Goal: Transaction & Acquisition: Purchase product/service

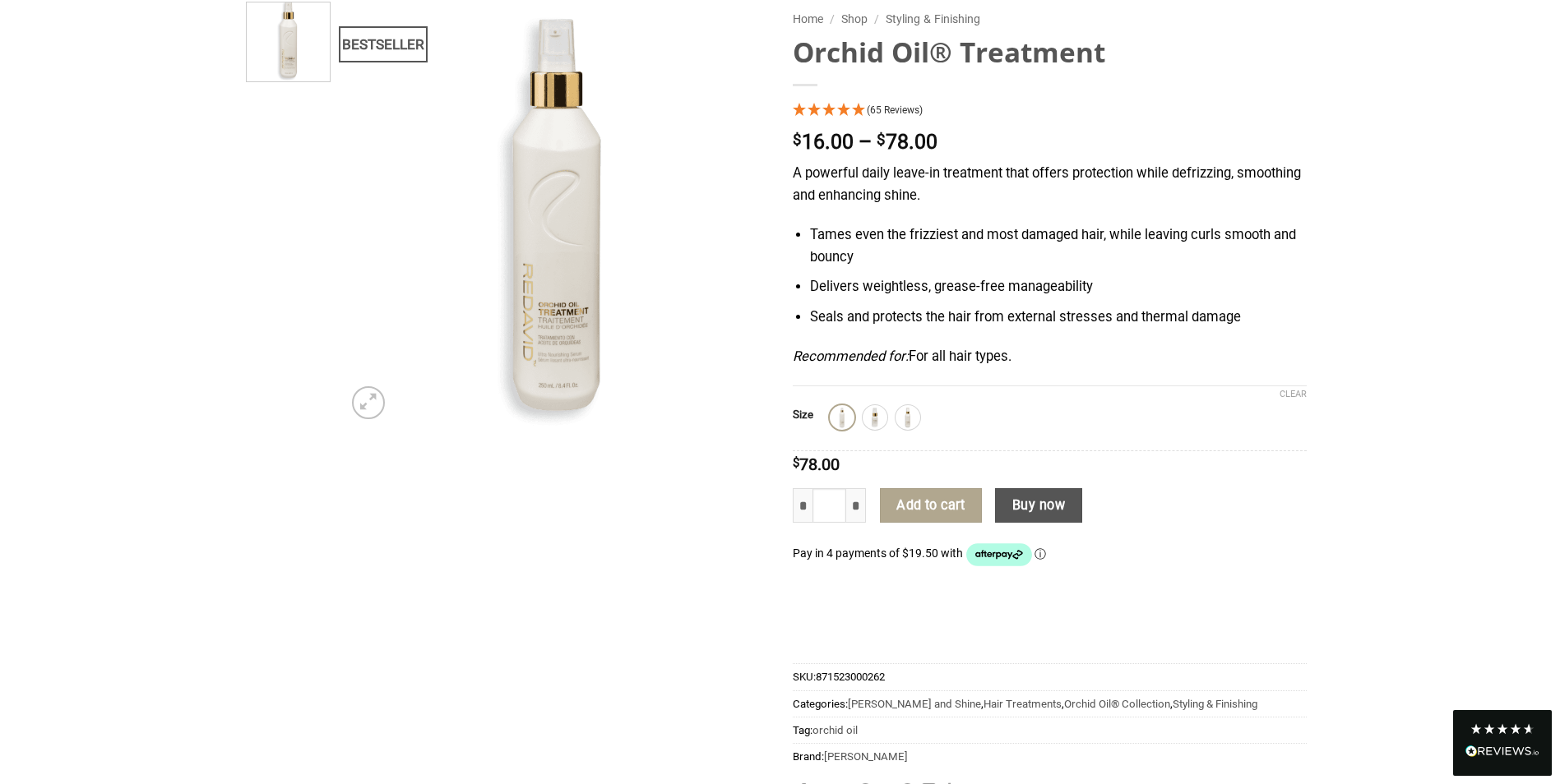
scroll to position [164, 0]
click at [850, 417] on img at bounding box center [842, 416] width 21 height 21
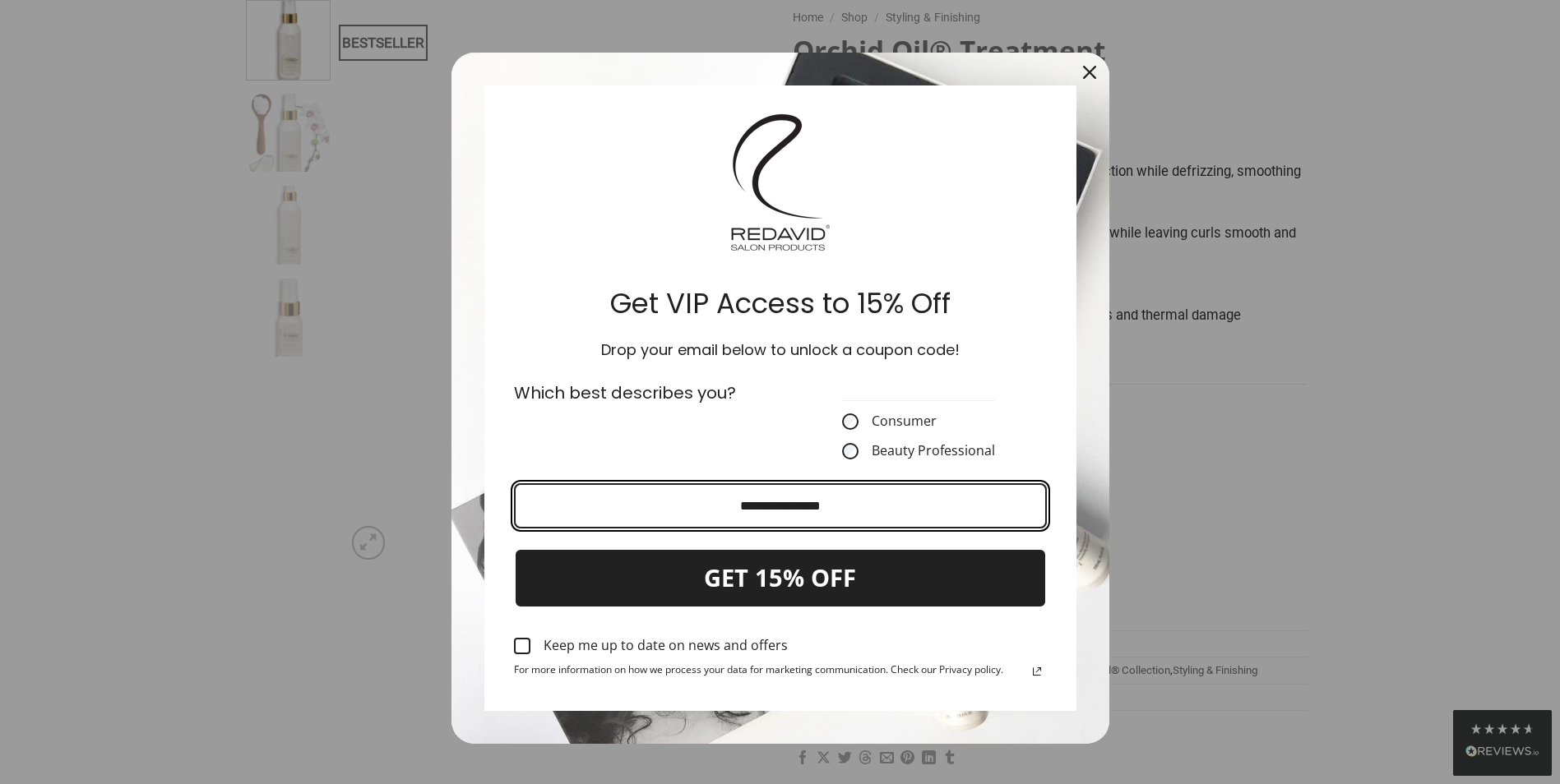
click at [746, 501] on input "Email field" at bounding box center [780, 506] width 533 height 45
type input "**********"
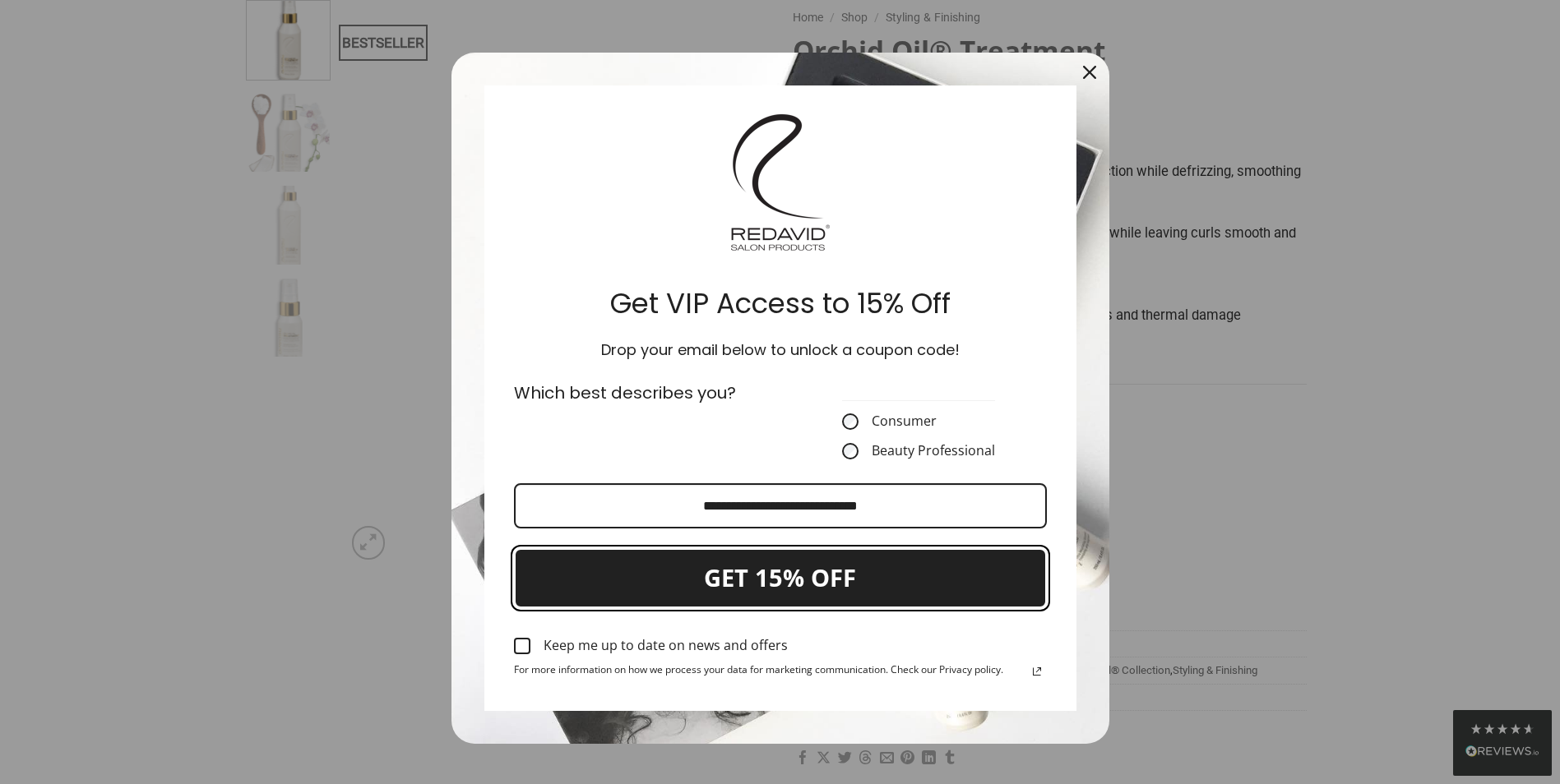
click at [847, 571] on button "GET 15% OFF" at bounding box center [780, 578] width 533 height 60
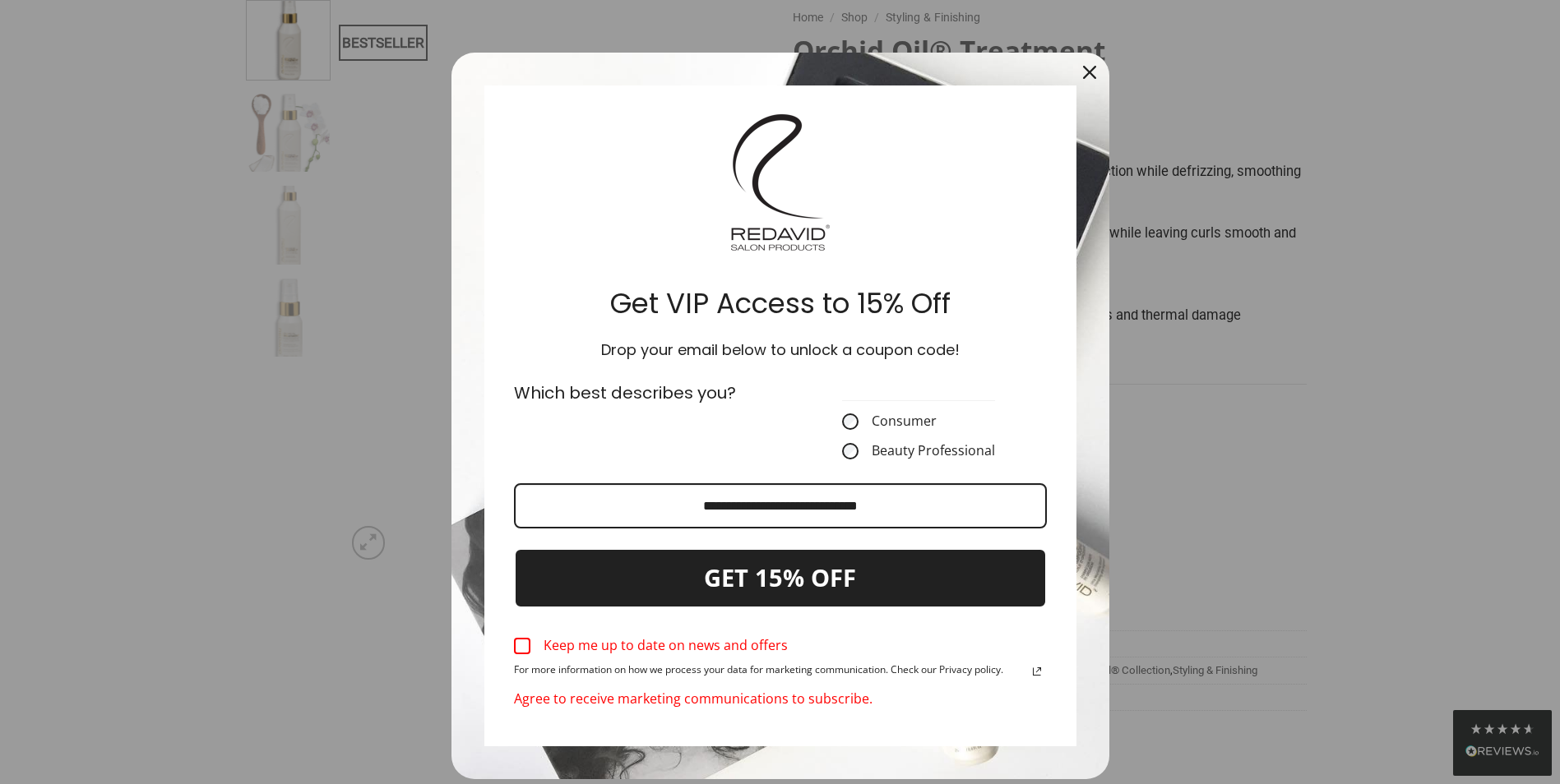
click at [529, 647] on label "Keep me up to date on news and offers" at bounding box center [780, 646] width 533 height 37
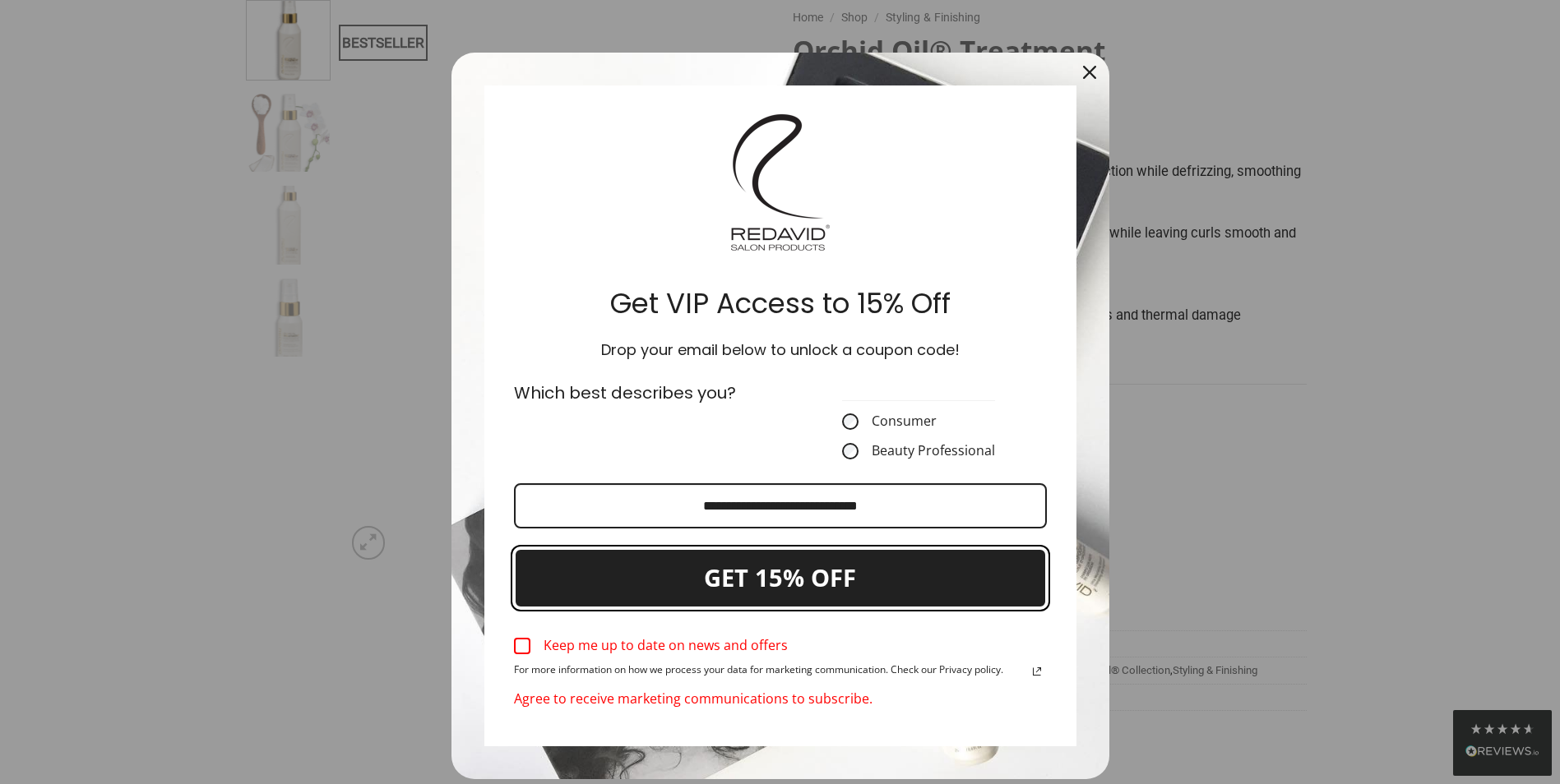
click at [671, 575] on button "GET 15% OFF" at bounding box center [780, 578] width 533 height 60
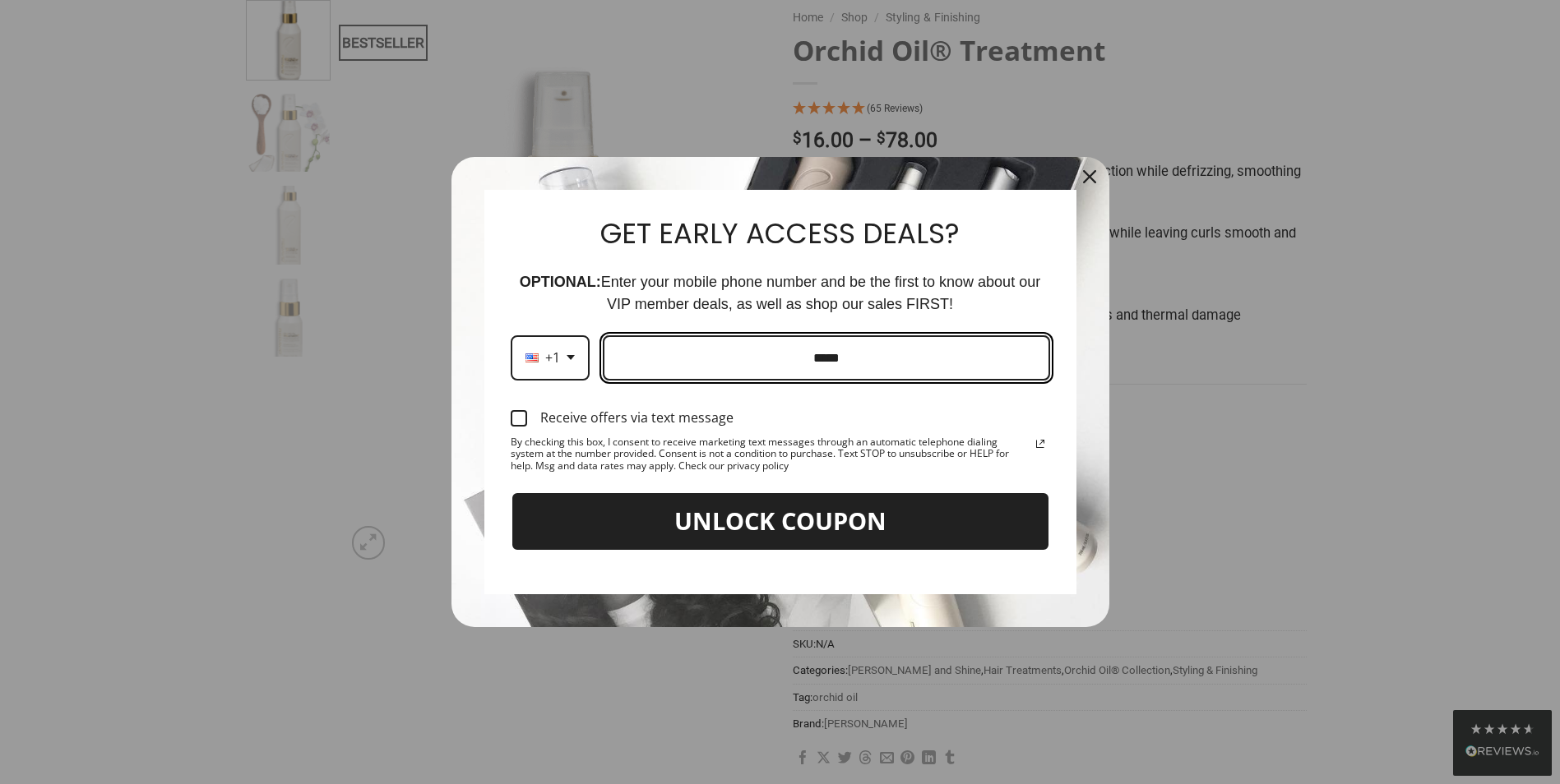
click at [754, 358] on input "Phone number field" at bounding box center [827, 358] width 448 height 45
type input "**********"
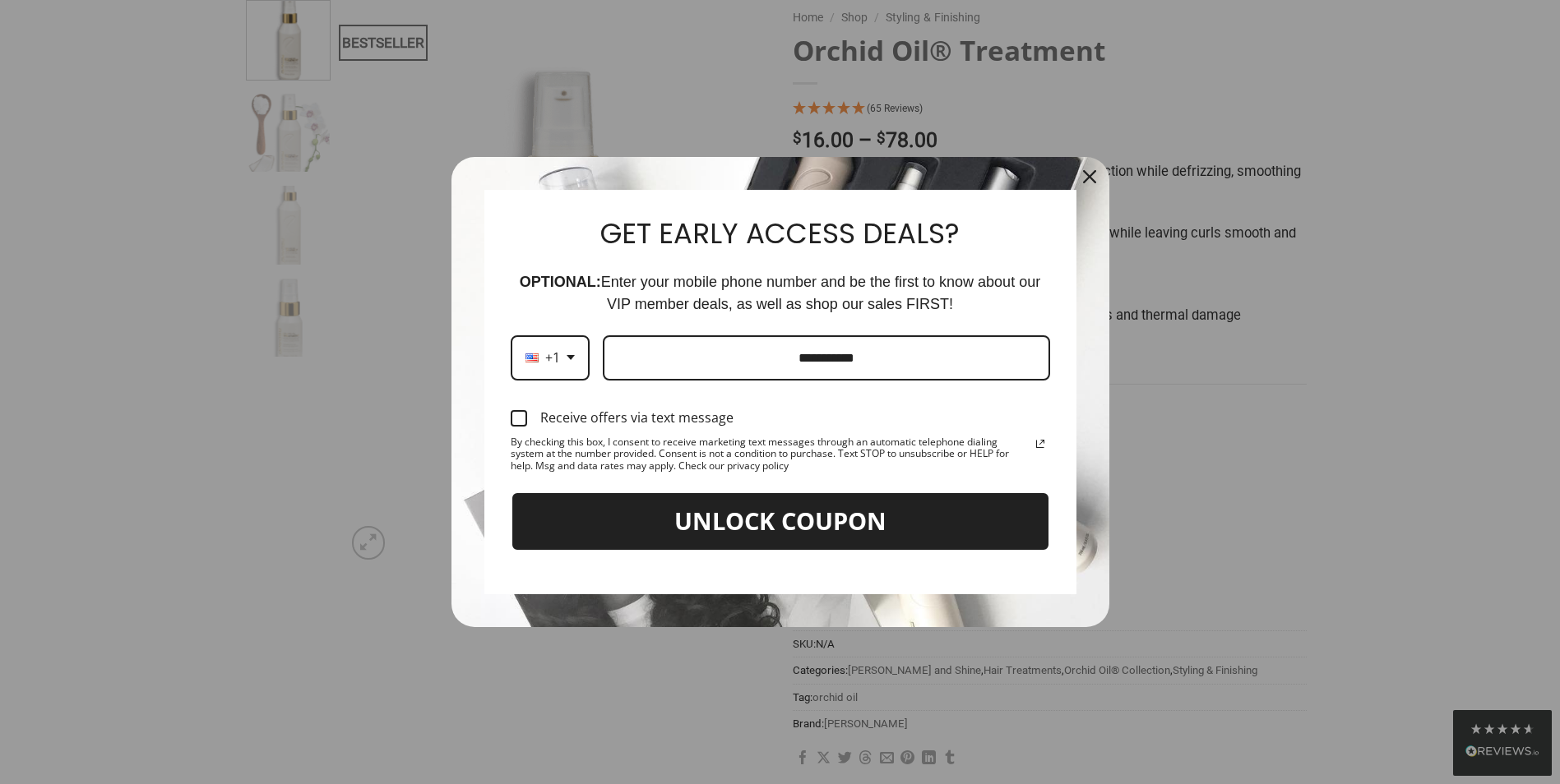
click at [515, 417] on div "Marketing offer form" at bounding box center [519, 418] width 16 height 16
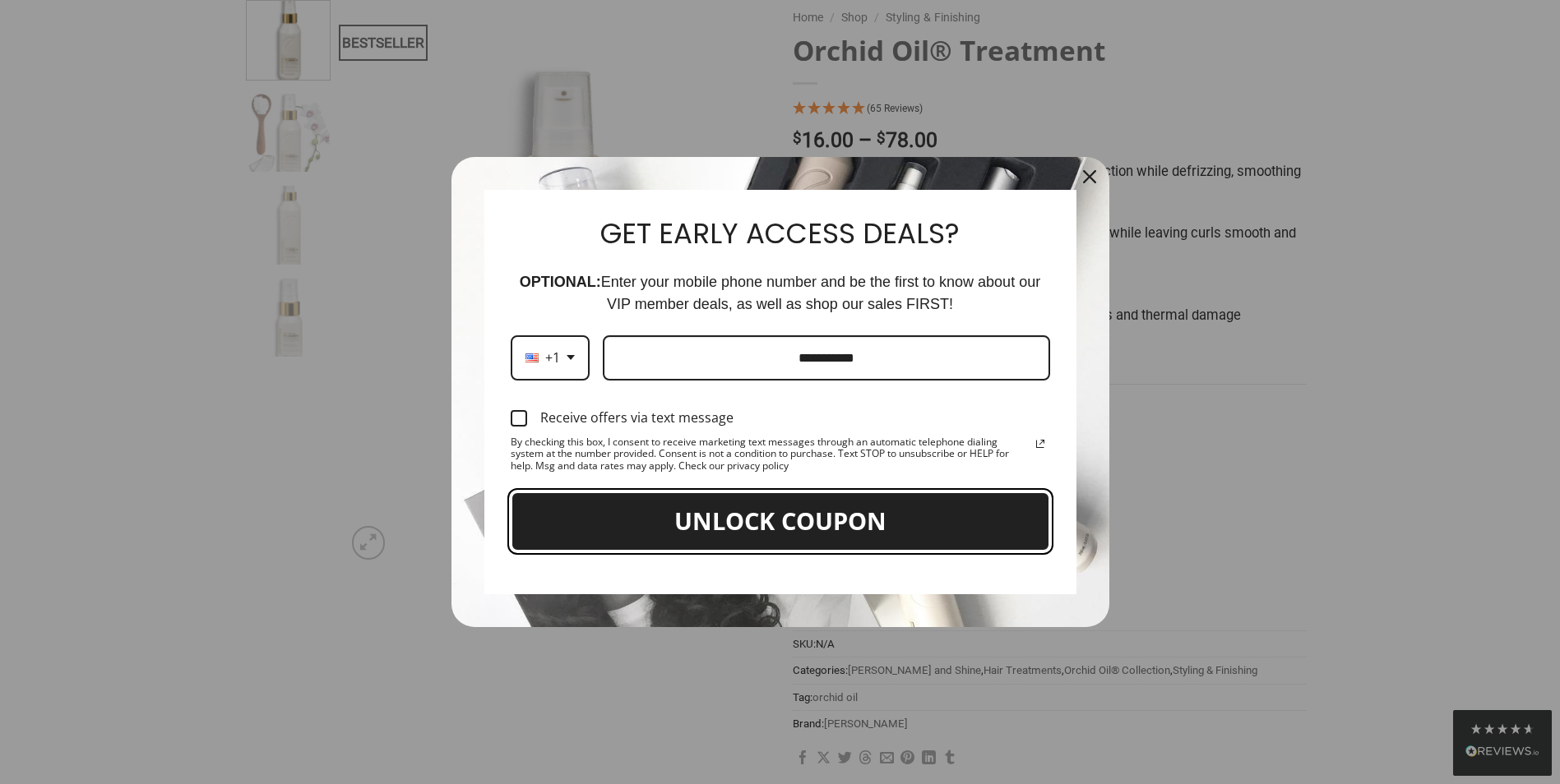
click at [638, 508] on button "UNLOCK COUPON" at bounding box center [780, 521] width 540 height 60
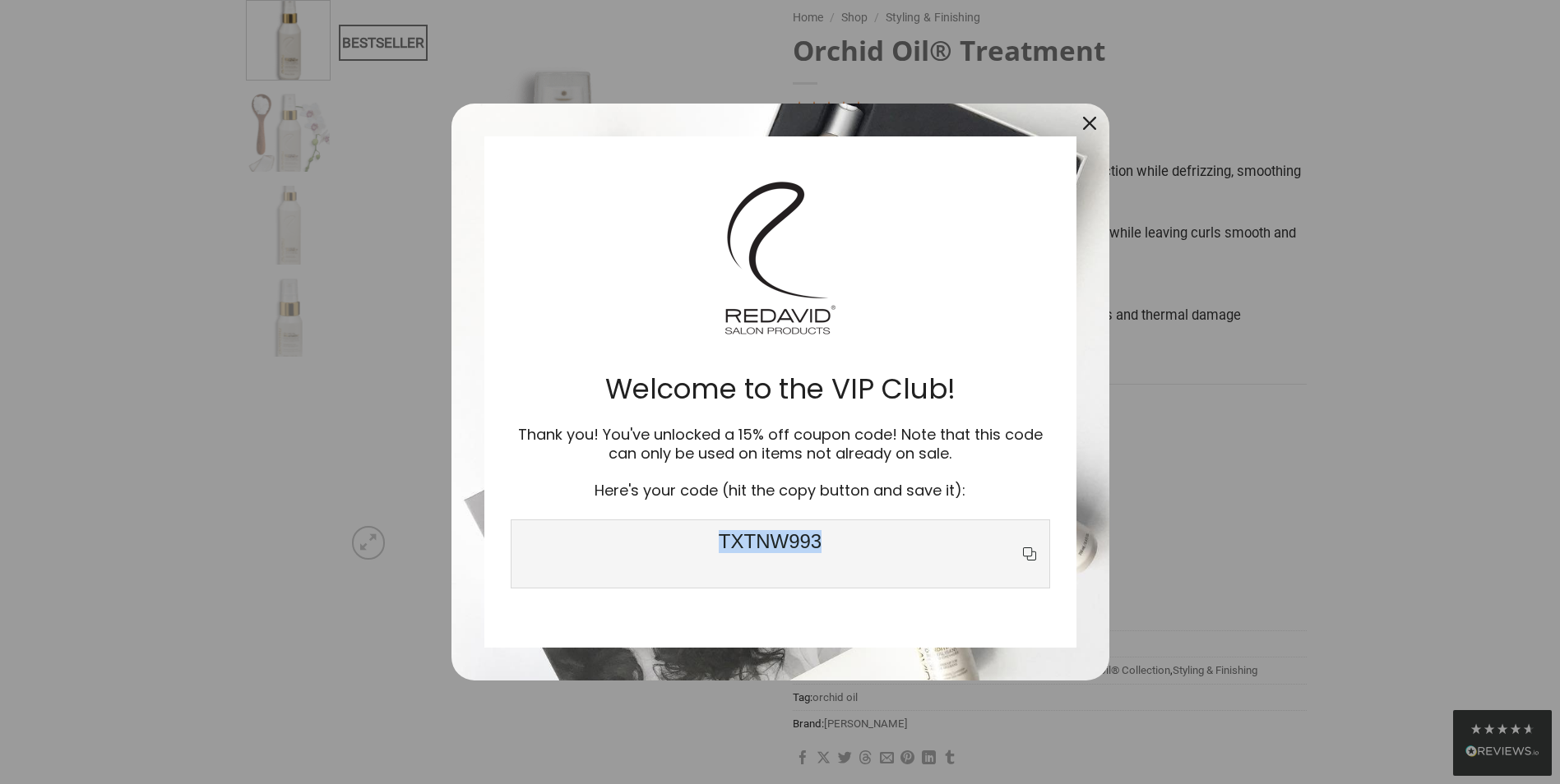
drag, startPoint x: 821, startPoint y: 542, endPoint x: 577, endPoint y: 539, distance: 244.0
click at [577, 539] on span "TXTNW993" at bounding box center [771, 554] width 499 height 48
drag, startPoint x: 577, startPoint y: 539, endPoint x: 754, endPoint y: 539, distance: 177.0
copy span "TXTNW993"
click at [1034, 562] on icon "copy icon" at bounding box center [1030, 554] width 20 height 20
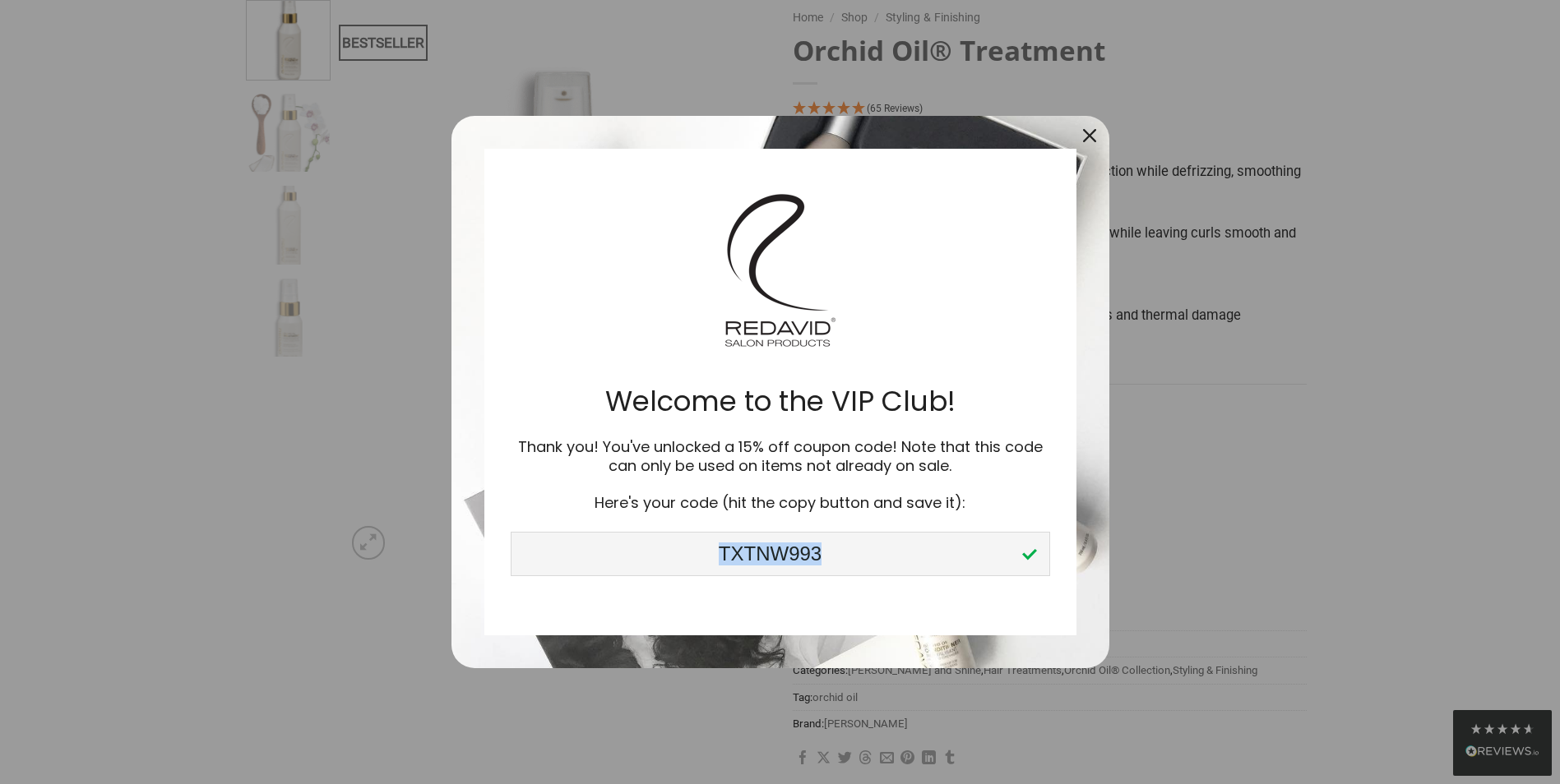
click at [1079, 139] on div "Close" at bounding box center [1089, 135] width 26 height 26
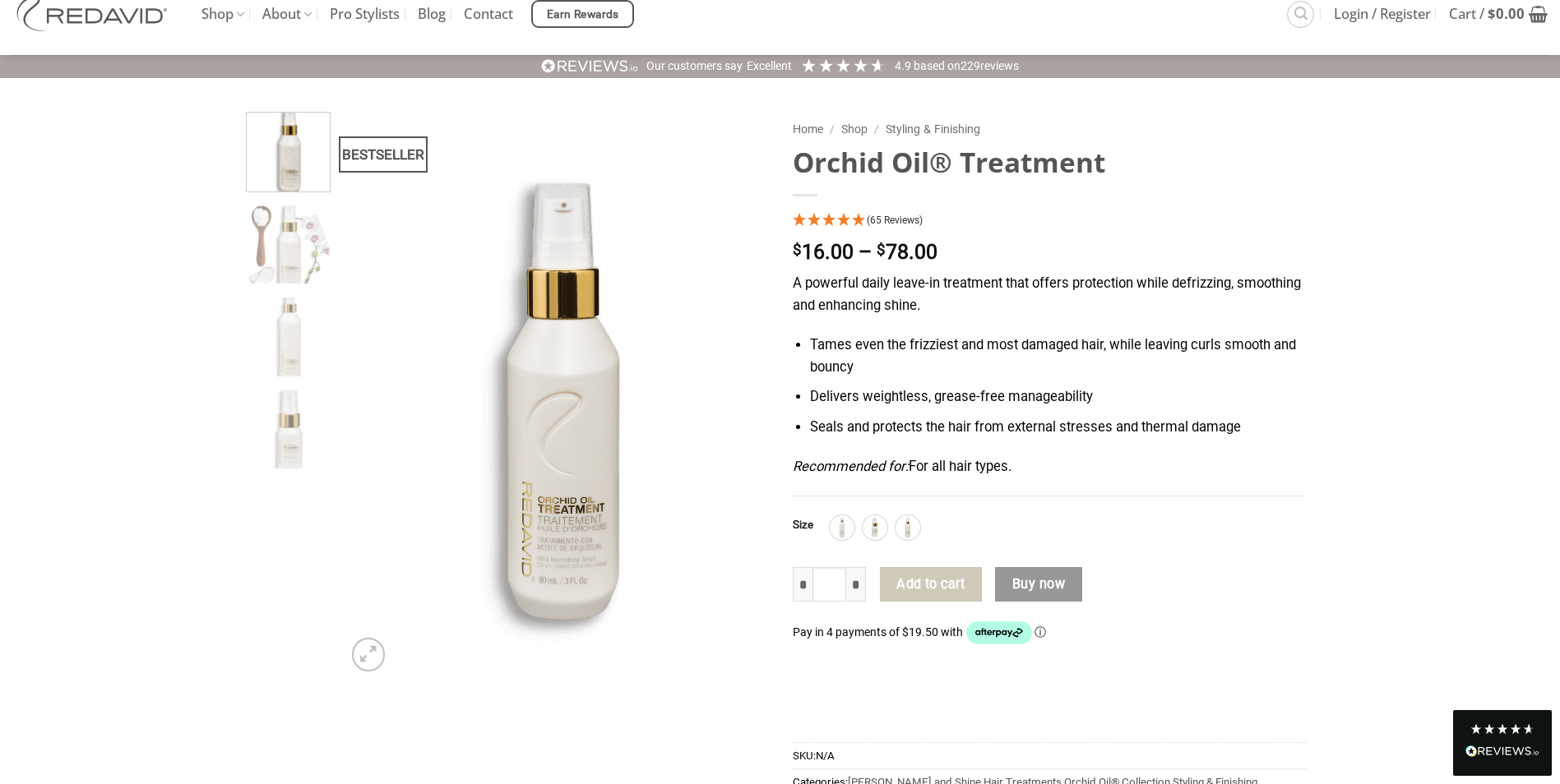
scroll to position [82, 0]
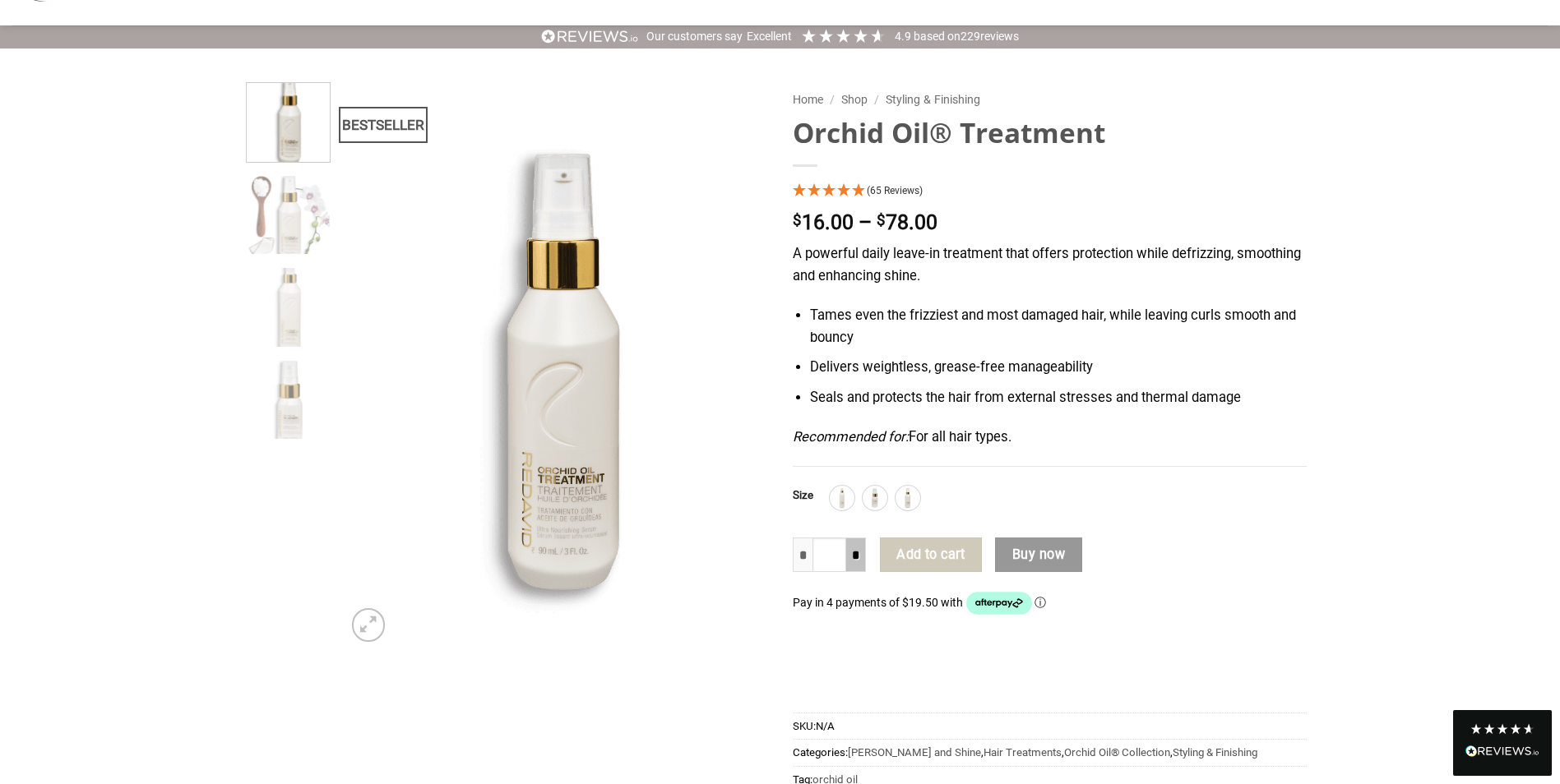
click at [859, 558] on input "*" at bounding box center [857, 555] width 20 height 35
type input "*"
click at [863, 562] on input "*" at bounding box center [857, 555] width 20 height 35
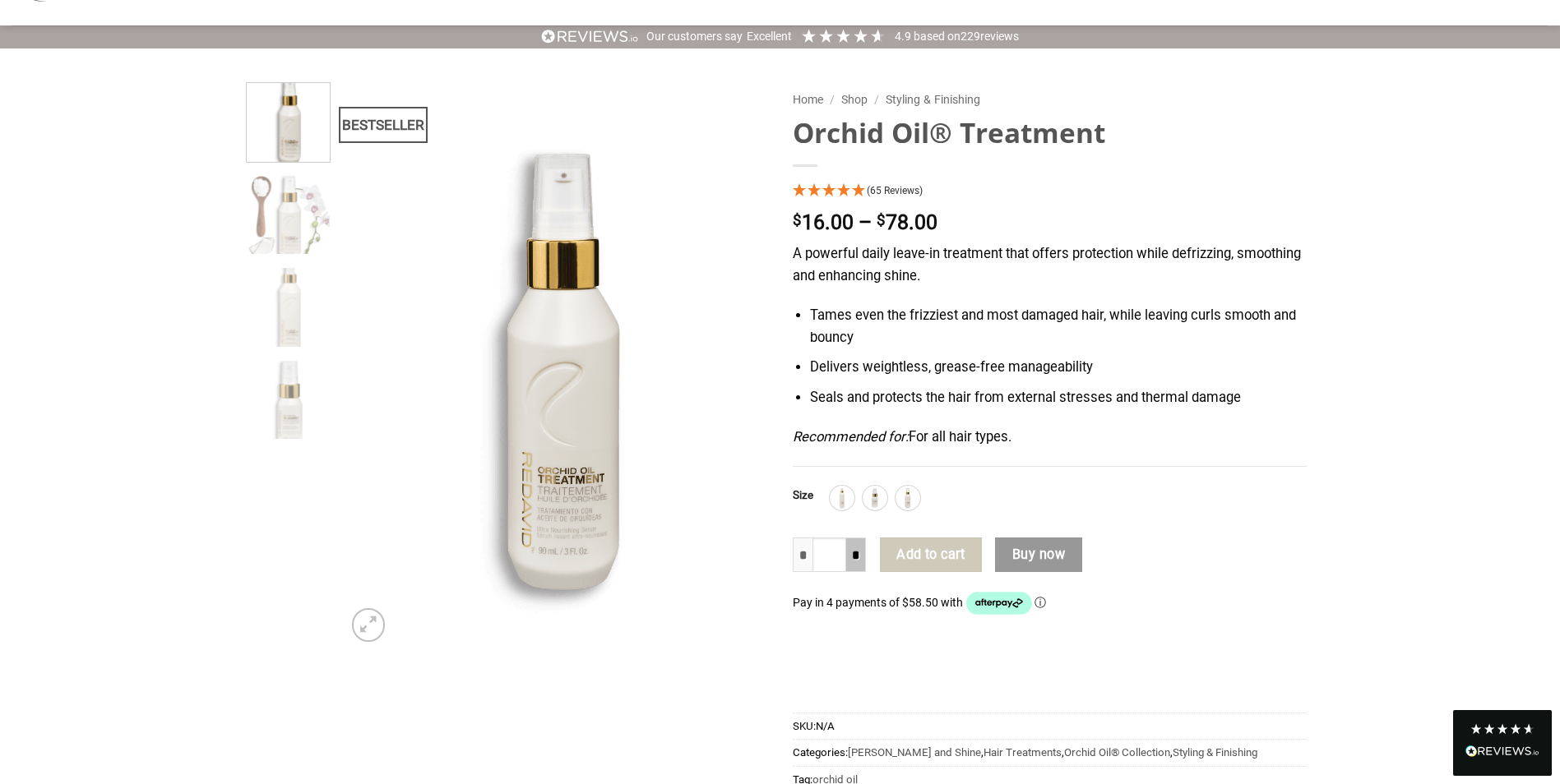
click at [858, 559] on input "*" at bounding box center [857, 555] width 20 height 35
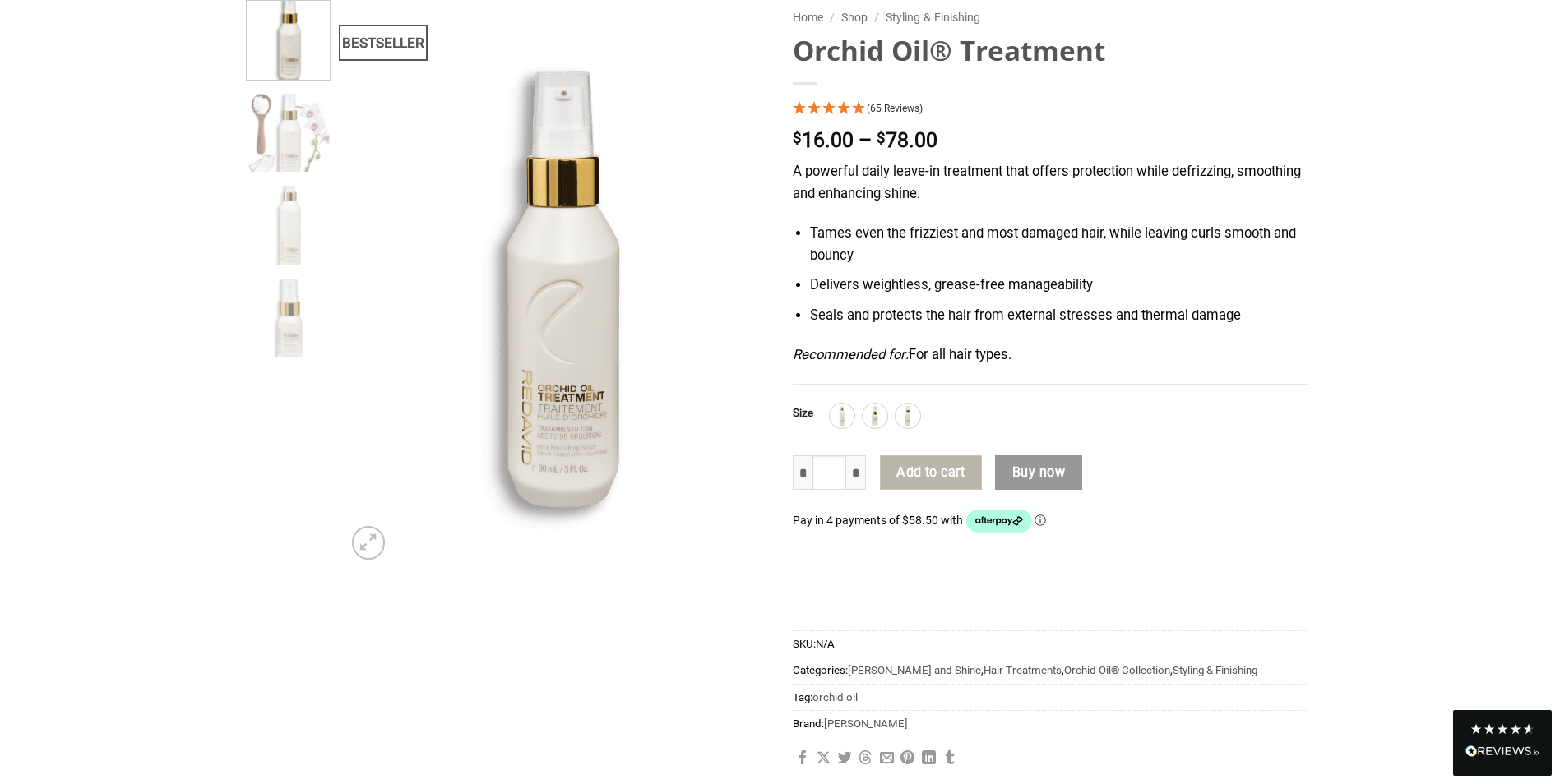
click at [939, 468] on button "Add to cart" at bounding box center [932, 473] width 102 height 35
click at [842, 413] on img at bounding box center [842, 416] width 21 height 21
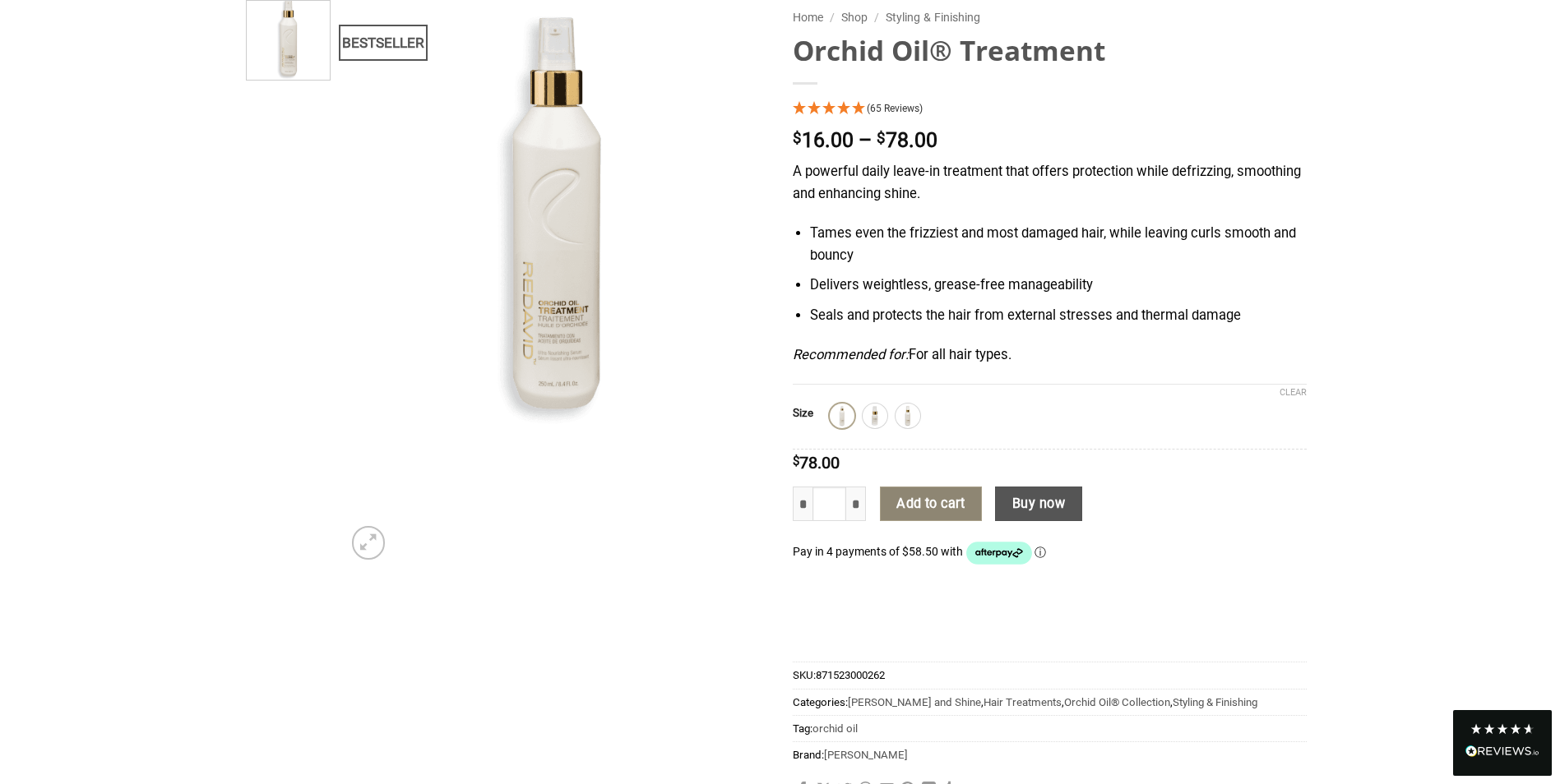
click at [920, 509] on button "Add to cart" at bounding box center [932, 504] width 102 height 35
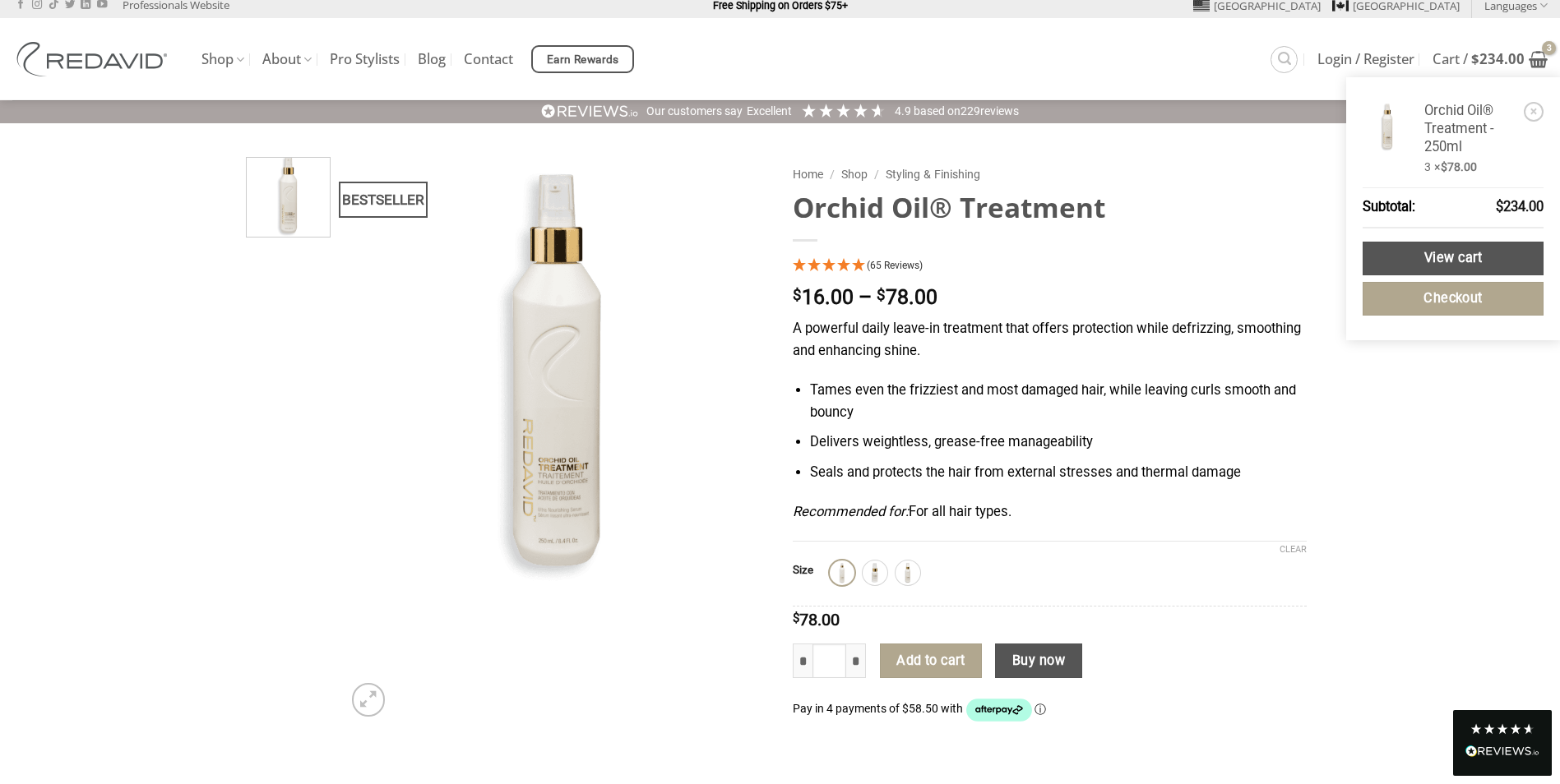
scroll to position [0, 0]
